Goal: Navigation & Orientation: Go to known website

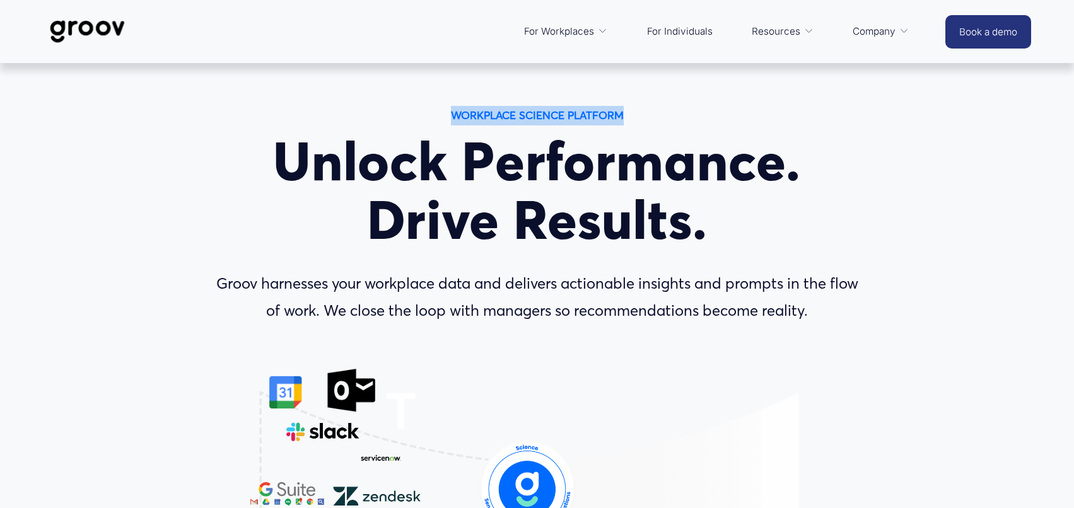
drag, startPoint x: 446, startPoint y: 113, endPoint x: 636, endPoint y: 116, distance: 189.2
click at [635, 115] on p "WORKPLACE SCIENCE PLATFORM" at bounding box center [536, 116] width 215 height 20
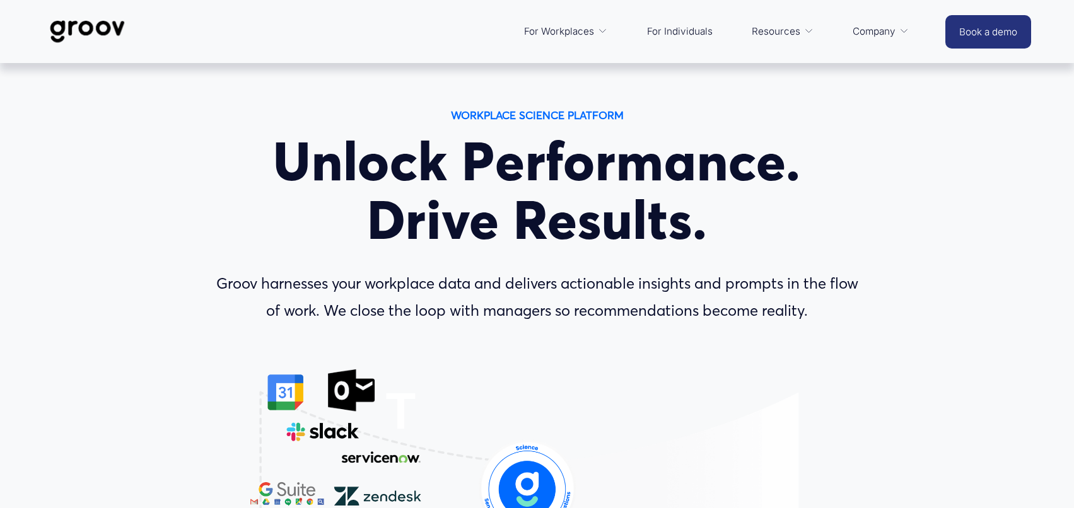
click at [653, 124] on div "WORKPLACE SCIENCE PLATFORM Unlock Performance. Drive Results. Groov harnesses y…" at bounding box center [537, 413] width 1074 height 615
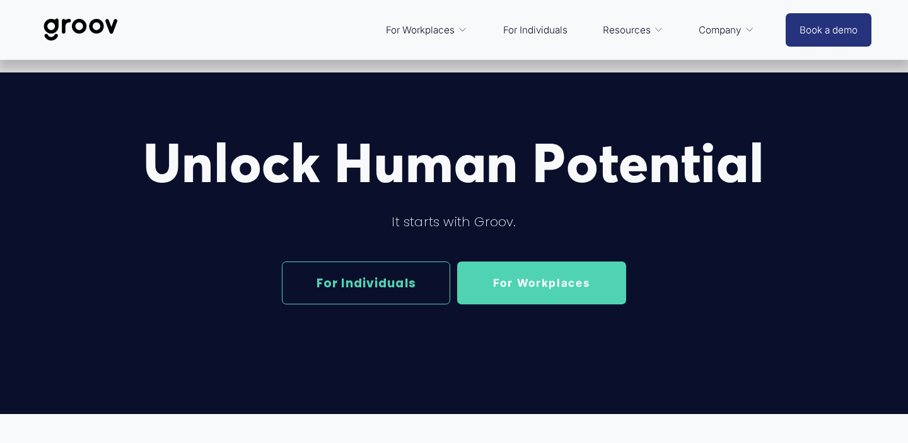
scroll to position [2318, 0]
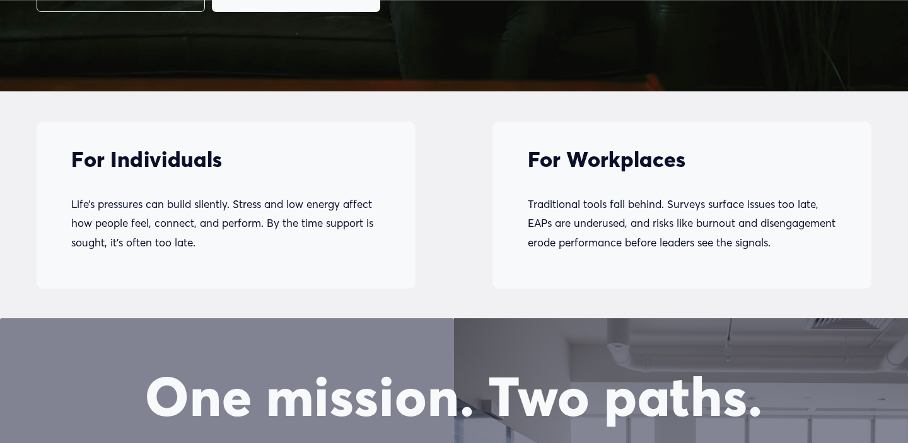
scroll to position [423, 0]
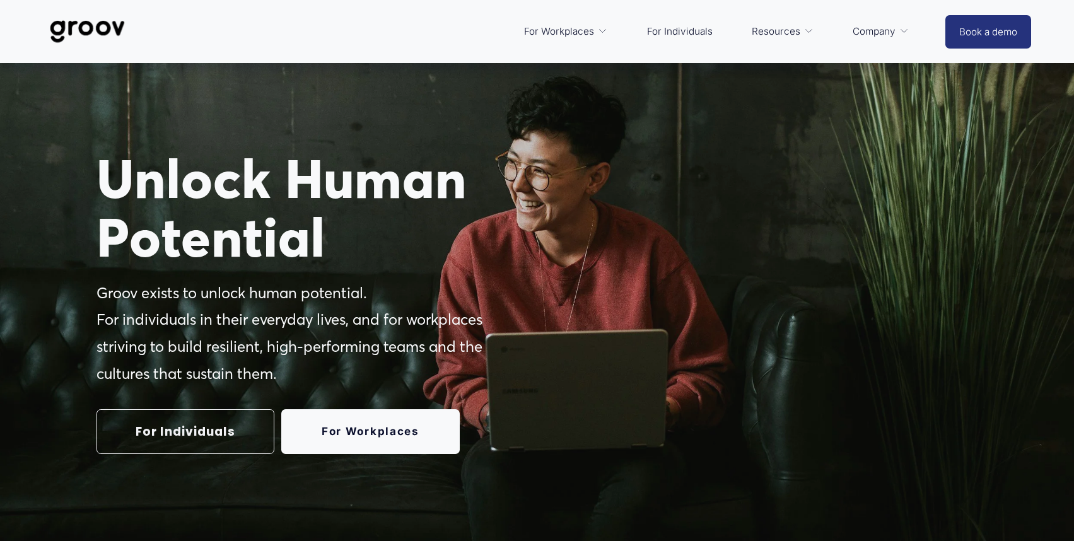
click at [276, 30] on div "For Workplaces Platform Overview Services Customer Stories For Individuals Reso…" at bounding box center [538, 31] width 753 height 30
